Goal: Transaction & Acquisition: Purchase product/service

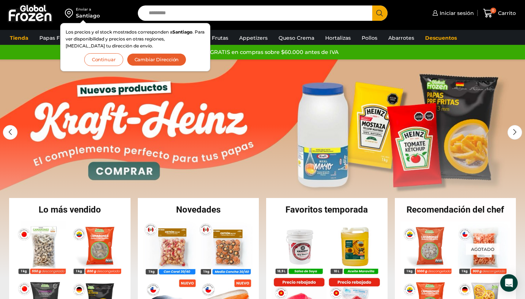
click at [193, 15] on input "Search input" at bounding box center [256, 12] width 223 height 15
type input "*******"
click at [380, 13] on button "Search" at bounding box center [379, 12] width 15 height 15
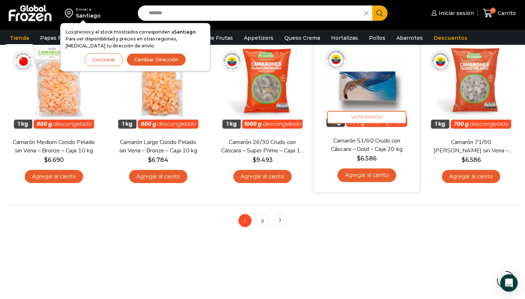
scroll to position [574, 0]
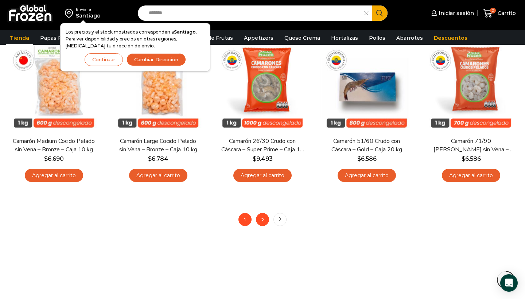
click at [258, 218] on link "2" at bounding box center [262, 219] width 13 height 13
click at [262, 219] on link "2" at bounding box center [262, 219] width 13 height 13
click at [108, 62] on button "Continuar" at bounding box center [104, 59] width 38 height 13
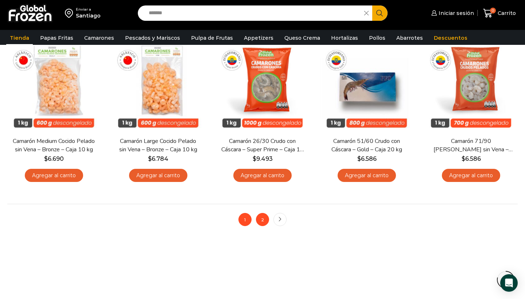
click at [264, 217] on link "2" at bounding box center [262, 219] width 13 height 13
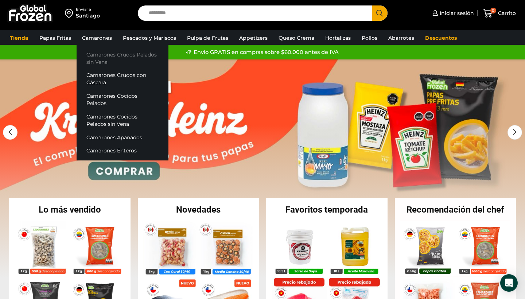
click at [92, 57] on link "Camarones Crudos Pelados sin Vena" at bounding box center [123, 58] width 92 height 21
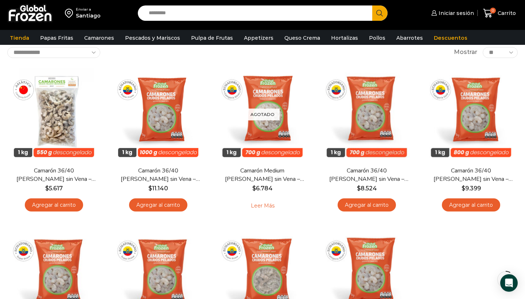
scroll to position [28, 0]
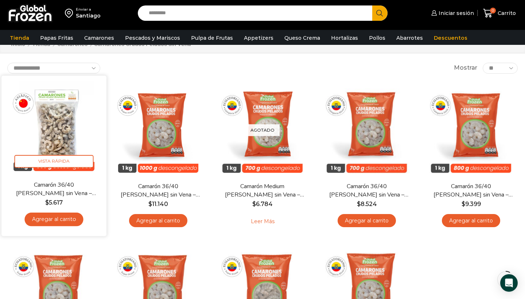
click at [48, 131] on img at bounding box center [54, 128] width 94 height 94
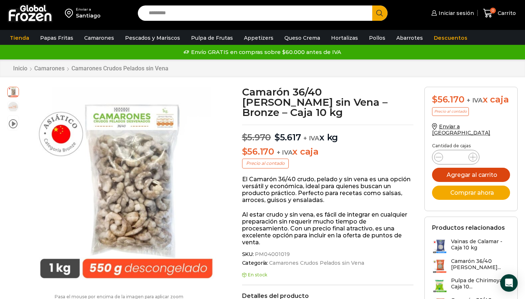
click at [458, 173] on button "Agregar al carrito" at bounding box center [471, 175] width 78 height 14
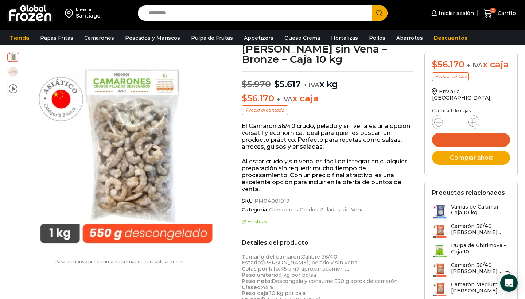
scroll to position [65, 0]
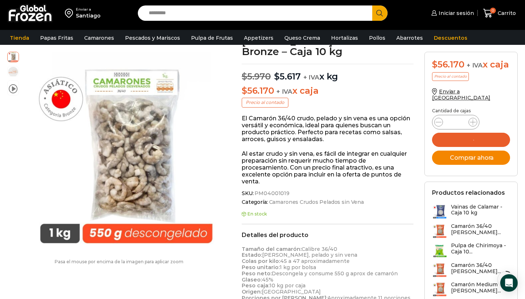
click at [455, 151] on button "Comprar ahora" at bounding box center [471, 158] width 78 height 14
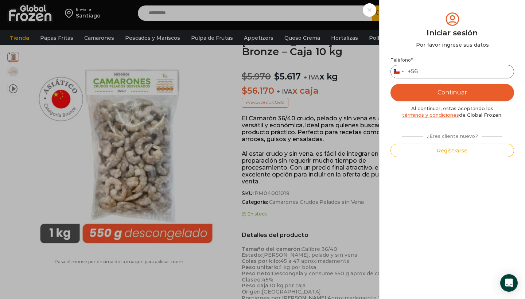
click at [433, 68] on input "Teléfono *" at bounding box center [452, 71] width 124 height 13
type input "*********"
click at [459, 94] on button "Continuar" at bounding box center [452, 92] width 124 height 17
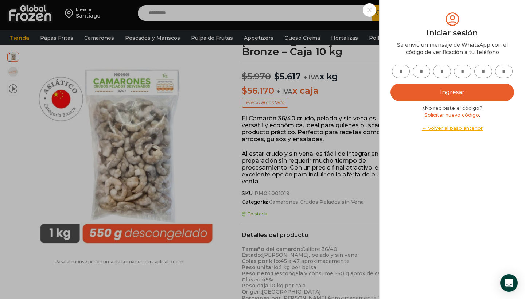
click at [399, 75] on input "text" at bounding box center [401, 71] width 18 height 13
type input "*"
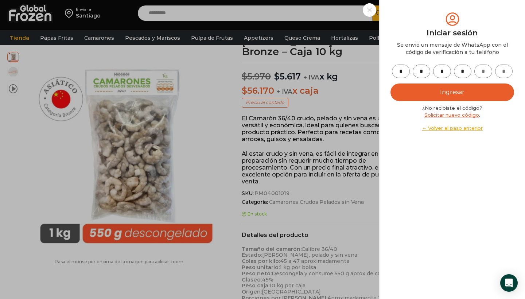
type input "*"
click at [421, 88] on button "Ingresar" at bounding box center [452, 91] width 124 height 17
